Goal: Task Accomplishment & Management: Manage account settings

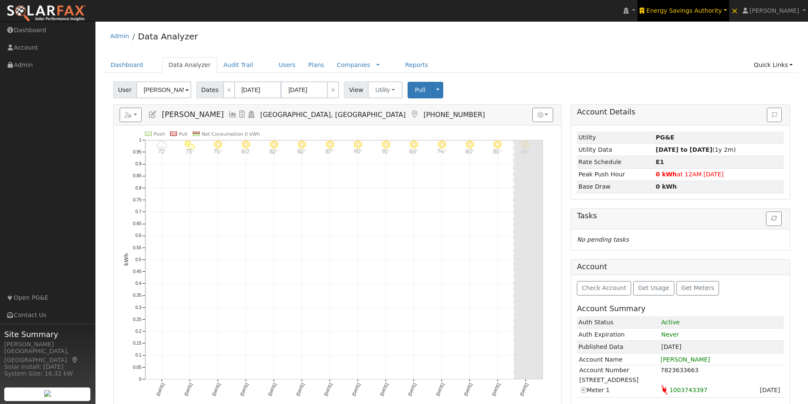
click at [693, 6] on link "Energy Savings Authority" at bounding box center [683, 10] width 91 height 21
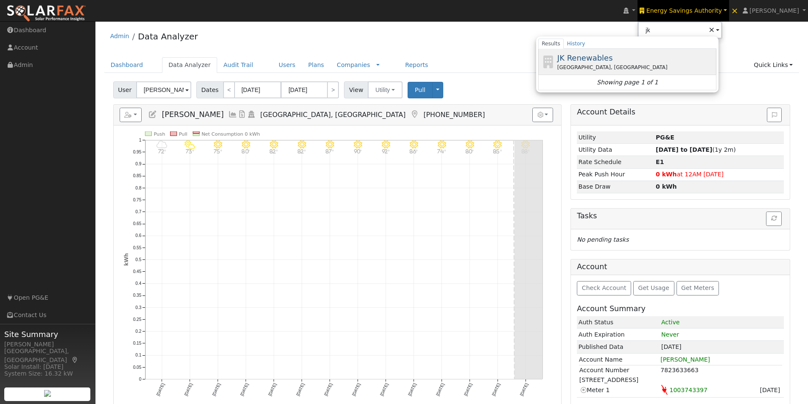
click at [613, 58] on span "JK Renewables" at bounding box center [586, 57] width 56 height 9
type input "JK Renewables"
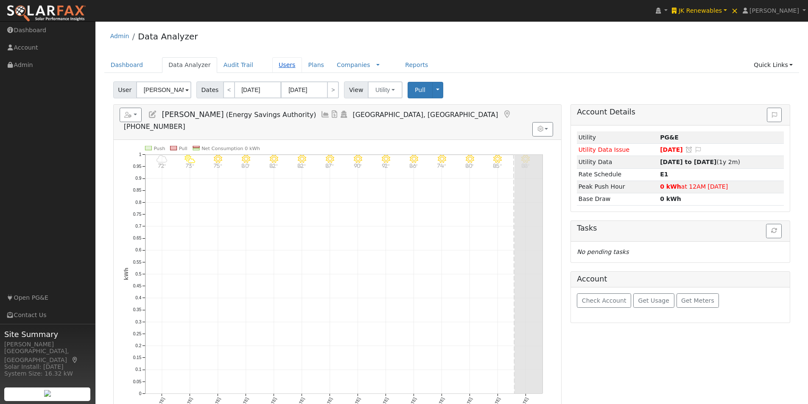
click at [272, 64] on link "Users" at bounding box center [287, 65] width 30 height 16
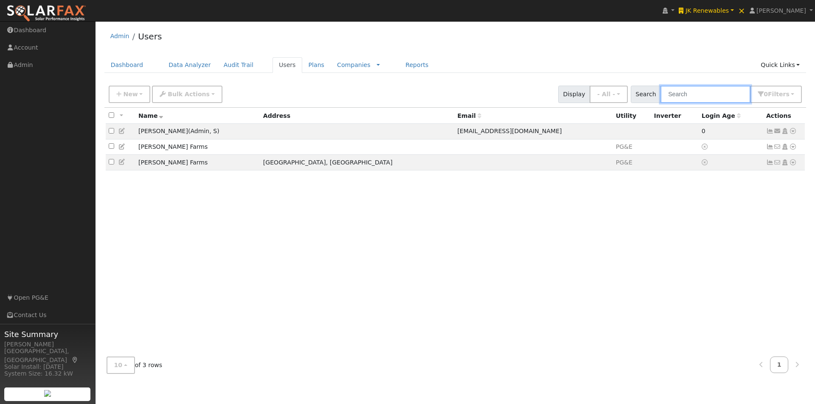
click at [696, 92] on input "text" at bounding box center [705, 94] width 90 height 17
type input "kel"
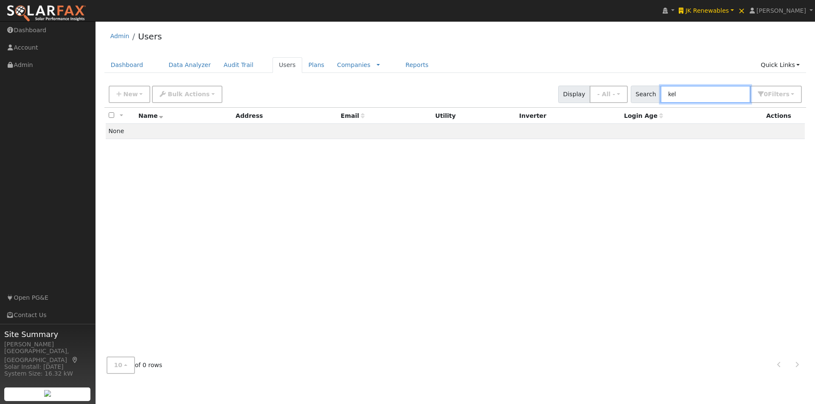
drag, startPoint x: 700, startPoint y: 91, endPoint x: 650, endPoint y: 89, distance: 49.3
click at [652, 90] on div "Search kel 0 Filter s All Companies My accounts Has Subscription Role Show - Al…" at bounding box center [716, 94] width 171 height 17
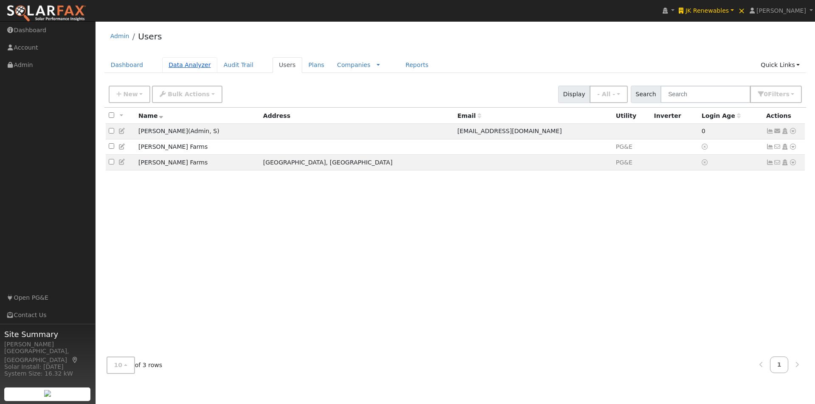
click at [186, 62] on link "Data Analyzer" at bounding box center [189, 65] width 55 height 16
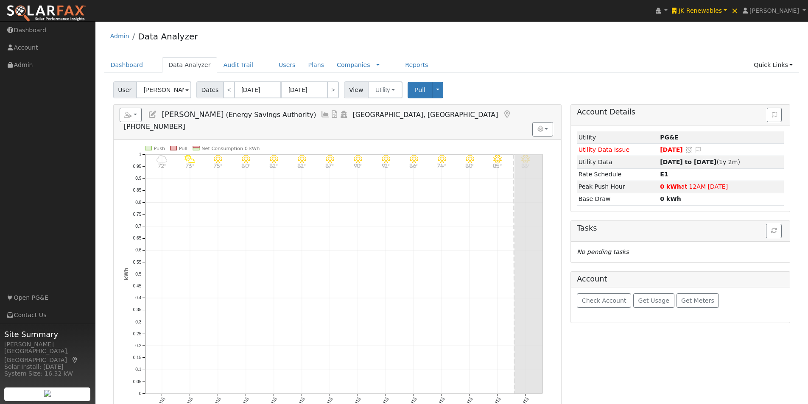
click at [175, 88] on input "[PERSON_NAME]" at bounding box center [163, 89] width 55 height 17
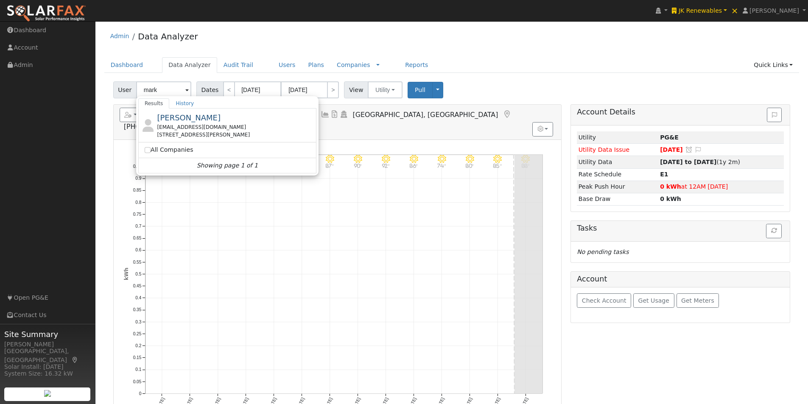
drag, startPoint x: 173, startPoint y: 121, endPoint x: 171, endPoint y: 114, distance: 7.0
click at [172, 121] on span "[PERSON_NAME]" at bounding box center [189, 117] width 64 height 9
type input "[PERSON_NAME]"
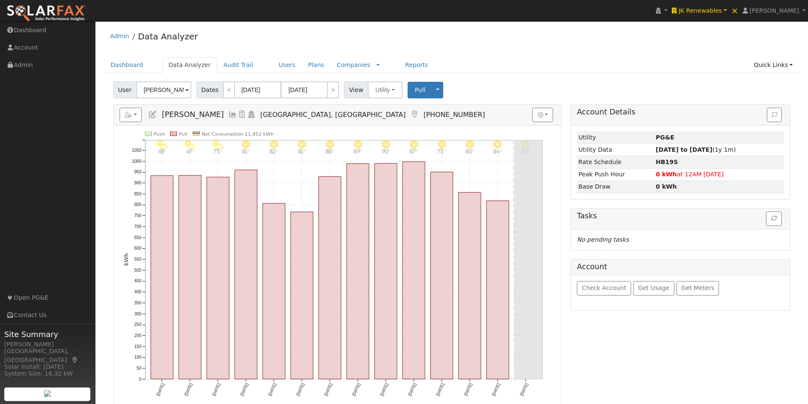
click at [152, 114] on icon at bounding box center [152, 115] width 9 height 8
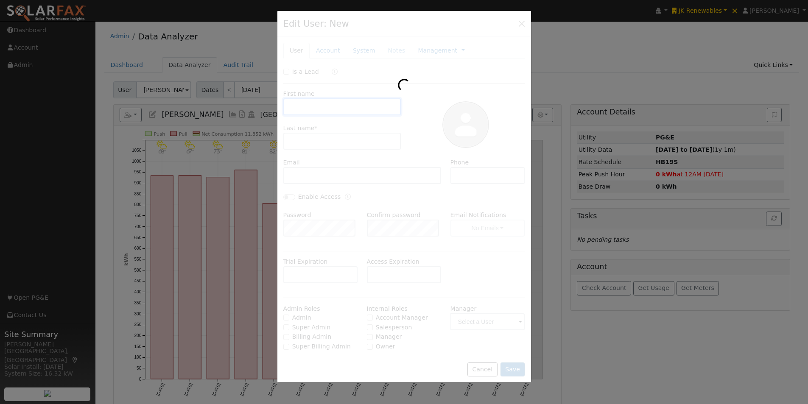
type input "Mark"
type input "[PERSON_NAME]"
type input "[EMAIL_ADDRESS][DOMAIN_NAME]"
type input "7074895695"
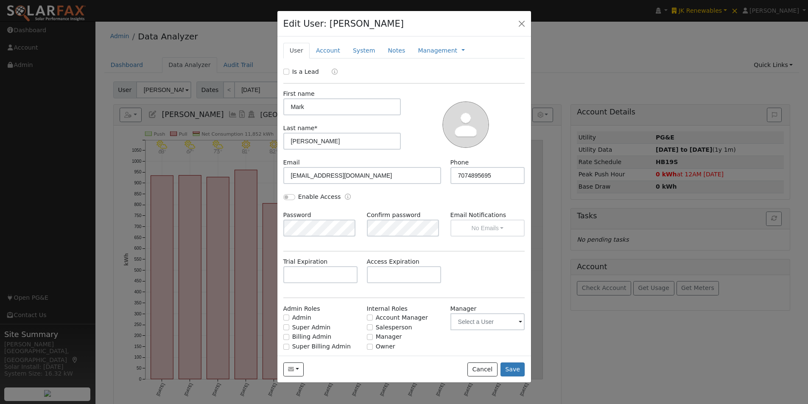
drag, startPoint x: 355, startPoint y: 49, endPoint x: 358, endPoint y: 80, distance: 31.1
click at [354, 52] on link "System" at bounding box center [364, 51] width 35 height 16
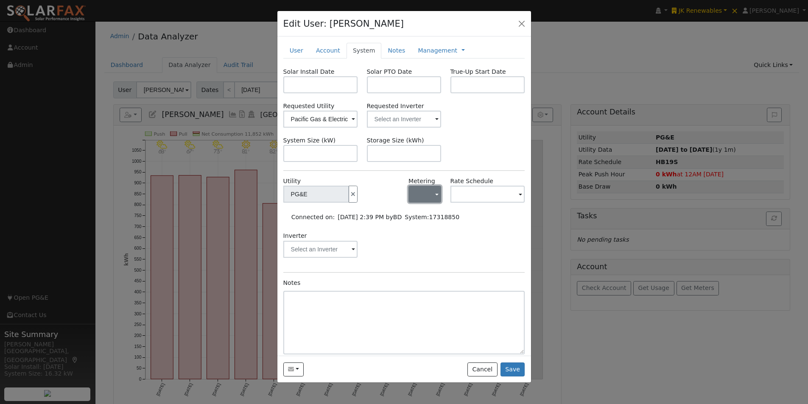
click at [426, 199] on button "button" at bounding box center [425, 194] width 33 height 17
drag, startPoint x: 423, startPoint y: 230, endPoint x: 432, endPoint y: 218, distance: 14.9
click at [423, 230] on link "NEM" at bounding box center [435, 225] width 59 height 12
drag, startPoint x: 473, startPoint y: 195, endPoint x: 452, endPoint y: 225, distance: 36.3
click at [473, 196] on input "text" at bounding box center [488, 194] width 75 height 17
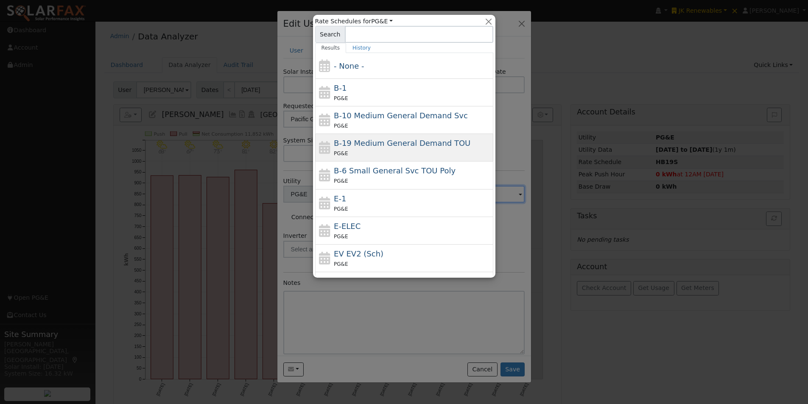
click at [361, 139] on span "B-19 Medium General Demand TOU" at bounding box center [402, 143] width 137 height 9
type input "B-19 Medium General Demand TOU"
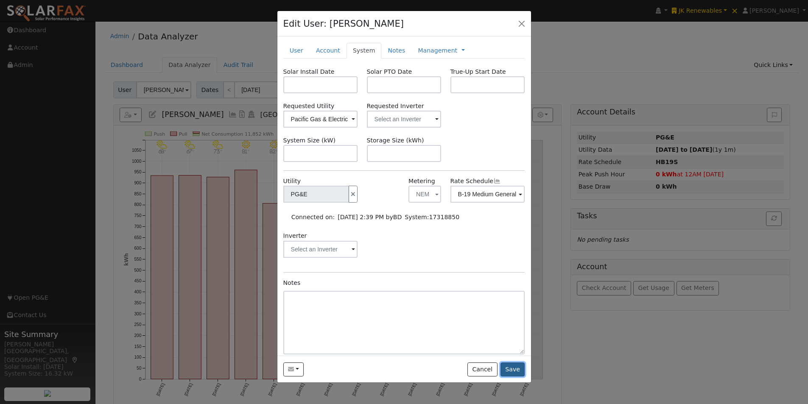
click at [510, 372] on button "Save" at bounding box center [513, 370] width 25 height 14
